Goal: Use online tool/utility: Utilize a website feature to perform a specific function

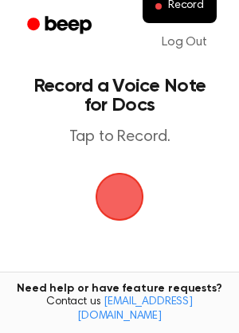
click at [120, 189] on span "button" at bounding box center [119, 197] width 45 height 45
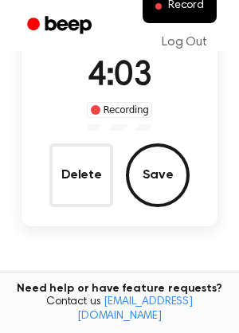
scroll to position [122, 0]
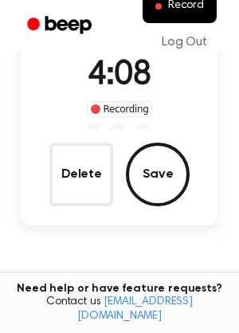
click at [162, 151] on button "Save" at bounding box center [158, 175] width 64 height 64
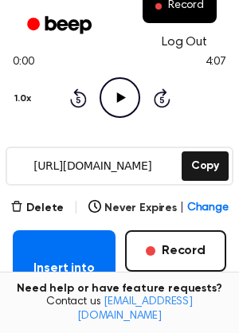
scroll to position [150, 0]
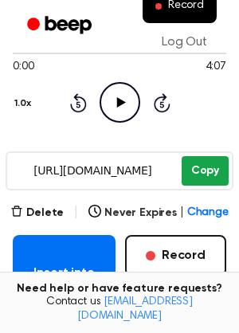
click at [201, 174] on button "Copy" at bounding box center [205, 170] width 47 height 29
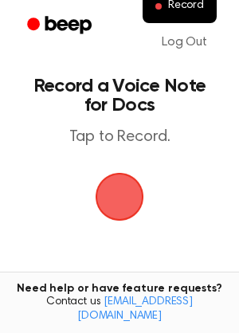
click at [122, 191] on span "button" at bounding box center [119, 196] width 57 height 57
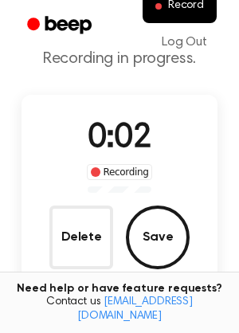
scroll to position [61, 0]
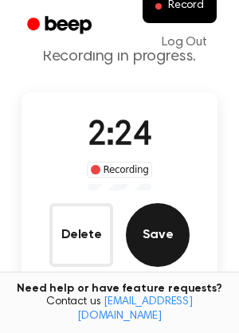
click at [159, 215] on button "Save" at bounding box center [158, 235] width 64 height 64
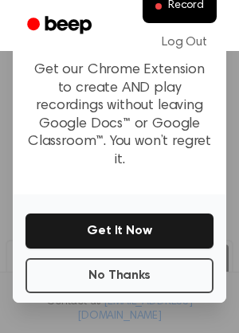
scroll to position [222, 0]
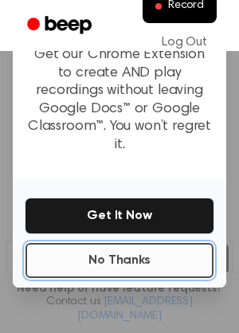
click at [130, 243] on button "No Thanks" at bounding box center [120, 260] width 188 height 35
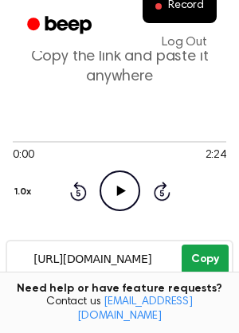
click at [193, 258] on button "Copy" at bounding box center [205, 259] width 47 height 29
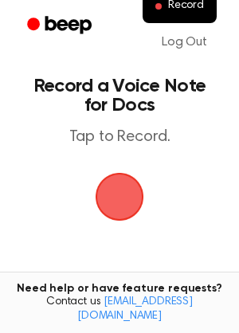
click at [108, 193] on span "button" at bounding box center [120, 197] width 64 height 64
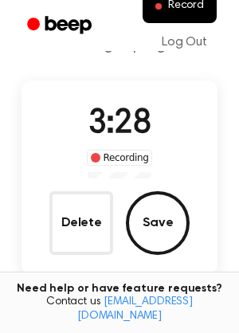
scroll to position [89, 0]
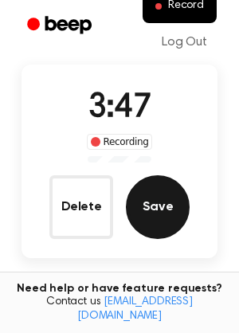
click at [166, 207] on button "Save" at bounding box center [158, 207] width 64 height 64
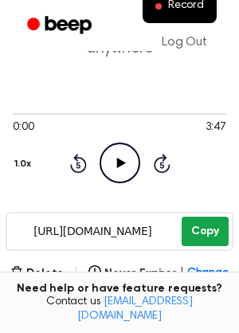
click at [207, 222] on button "Copy" at bounding box center [205, 231] width 47 height 29
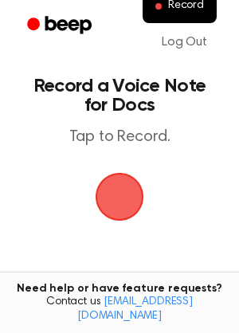
click at [109, 182] on span "button" at bounding box center [119, 196] width 83 height 83
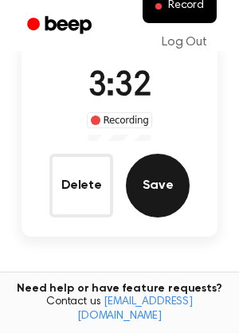
scroll to position [112, 0]
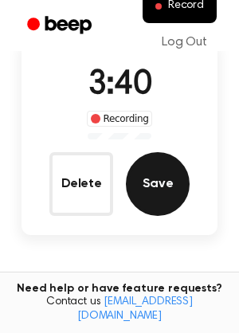
click at [169, 181] on button "Save" at bounding box center [158, 184] width 64 height 64
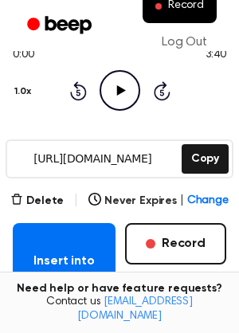
scroll to position [170, 0]
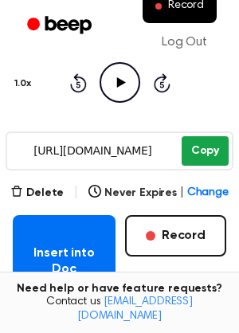
click at [219, 148] on button "Copy" at bounding box center [205, 150] width 47 height 29
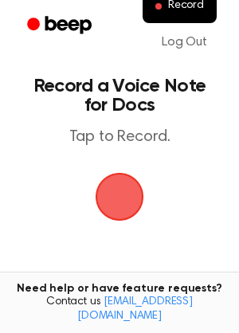
click at [120, 197] on span "button" at bounding box center [119, 196] width 57 height 57
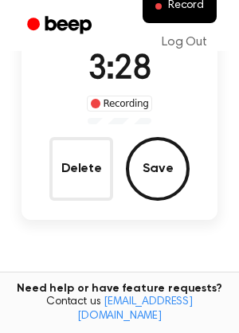
scroll to position [135, 0]
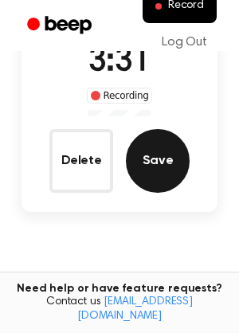
click at [158, 159] on button "Save" at bounding box center [158, 161] width 64 height 64
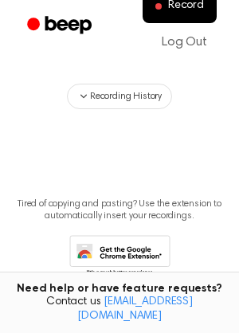
scroll to position [192, 0]
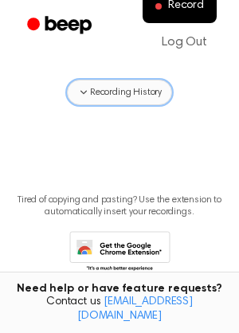
click at [123, 91] on span "Recording History" at bounding box center [126, 92] width 72 height 14
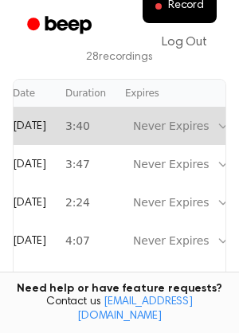
scroll to position [0, 45]
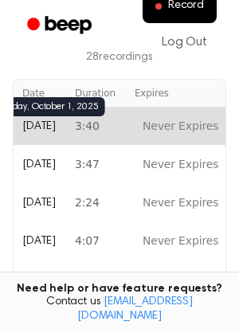
click at [38, 129] on span "Today" at bounding box center [38, 126] width 33 height 11
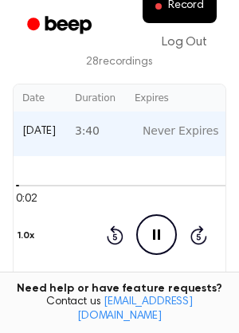
scroll to position [324, 0]
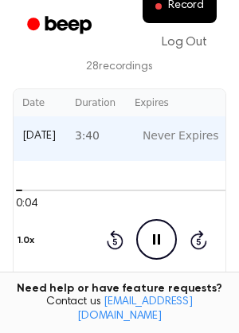
click at [159, 233] on icon "Pause Audio" at bounding box center [156, 239] width 41 height 41
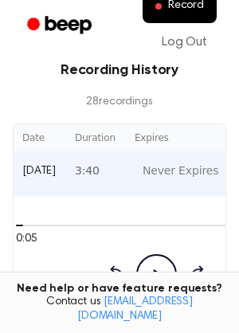
scroll to position [290, 0]
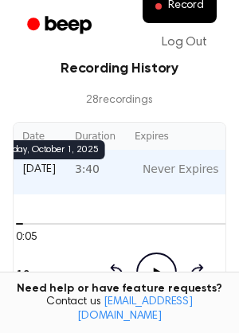
click at [49, 172] on span "[DATE]" at bounding box center [38, 169] width 33 height 11
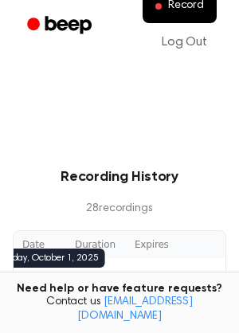
scroll to position [179, 0]
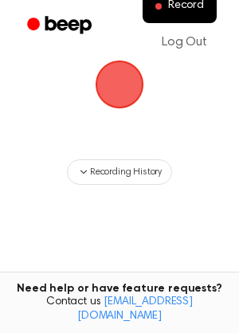
scroll to position [116, 0]
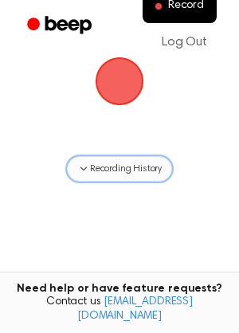
click at [101, 167] on span "Recording History" at bounding box center [126, 169] width 72 height 14
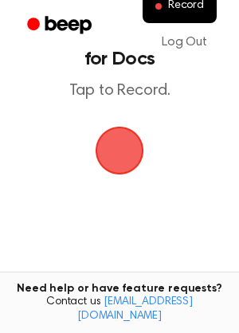
scroll to position [0, 0]
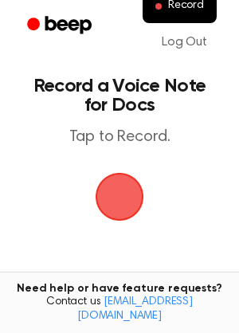
click at [124, 183] on span "button" at bounding box center [119, 197] width 45 height 45
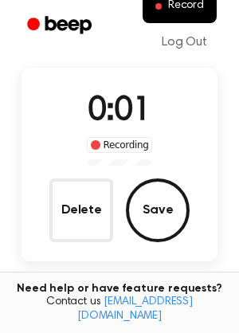
scroll to position [131, 0]
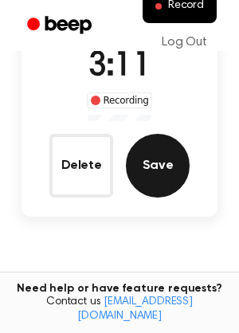
click at [142, 143] on button "Save" at bounding box center [158, 166] width 64 height 64
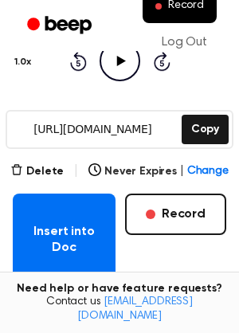
scroll to position [137, 0]
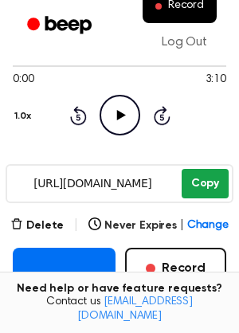
click at [222, 186] on button "Copy" at bounding box center [205, 183] width 47 height 29
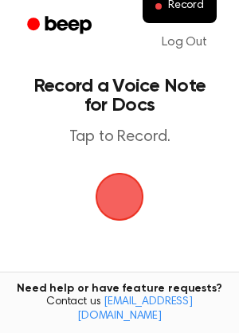
click at [113, 209] on span "button" at bounding box center [120, 197] width 52 height 52
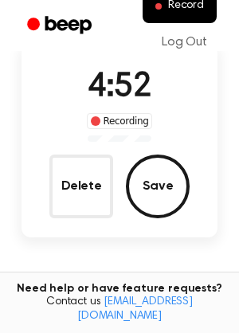
scroll to position [112, 0]
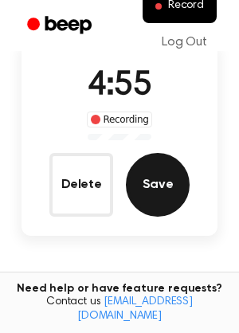
click at [163, 194] on button "Save" at bounding box center [158, 185] width 64 height 64
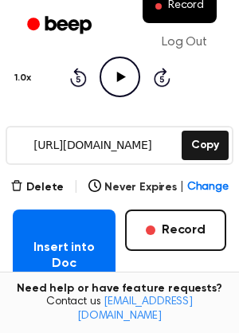
scroll to position [192, 0]
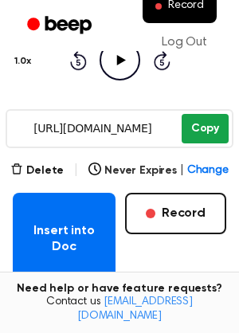
click at [213, 125] on button "Copy" at bounding box center [205, 128] width 47 height 29
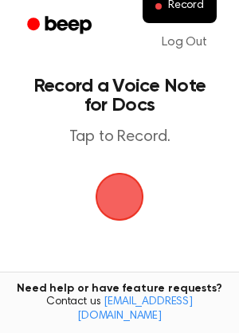
click at [124, 194] on span "button" at bounding box center [119, 196] width 59 height 59
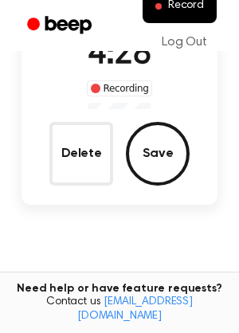
scroll to position [146, 0]
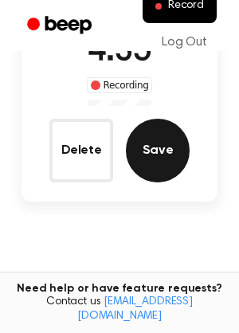
click at [171, 150] on button "Save" at bounding box center [158, 151] width 64 height 64
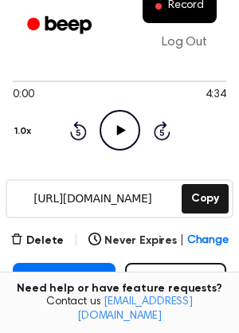
scroll to position [114, 0]
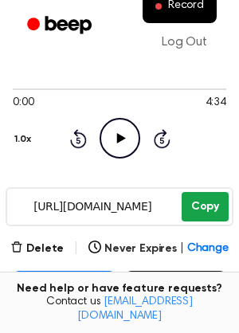
click at [218, 214] on button "Copy" at bounding box center [205, 206] width 47 height 29
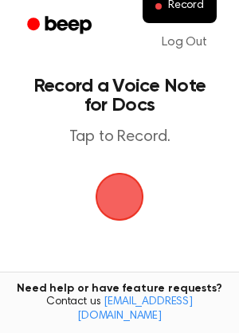
click at [119, 198] on span "button" at bounding box center [120, 197] width 49 height 49
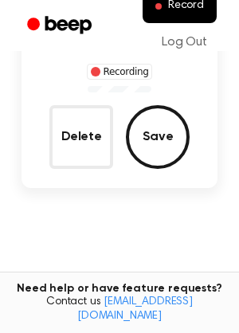
scroll to position [163, 0]
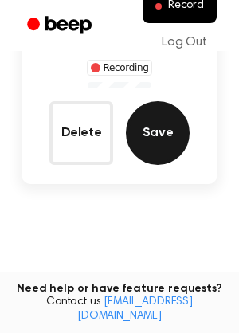
click at [140, 115] on button "Save" at bounding box center [158, 133] width 64 height 64
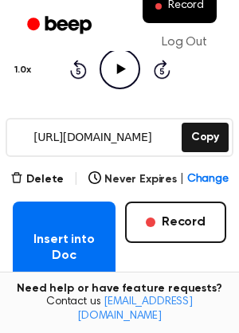
scroll to position [130, 0]
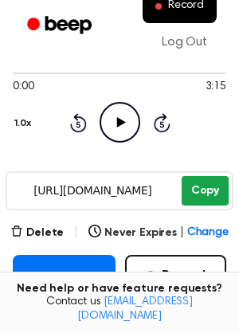
click at [214, 188] on button "Copy" at bounding box center [205, 190] width 47 height 29
